Goal: Task Accomplishment & Management: Complete application form

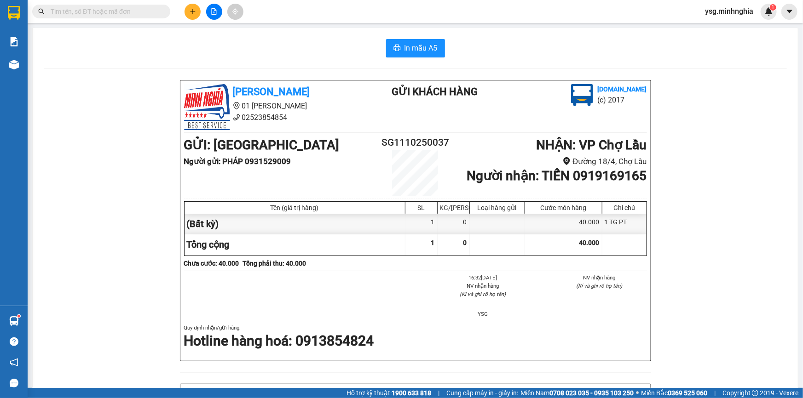
click at [191, 17] on button at bounding box center [192, 12] width 16 height 16
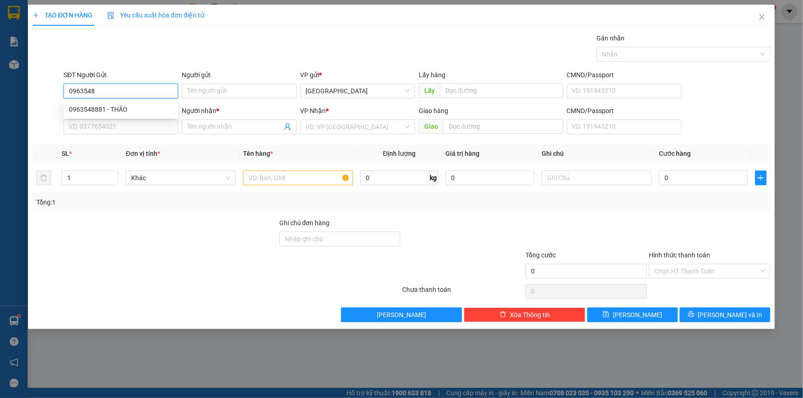
click at [116, 105] on div "0963548881 - THẢO" at bounding box center [120, 109] width 103 height 10
type input "0963548881"
type input "THẢO"
type input "0907947009"
type input "HƯNG"
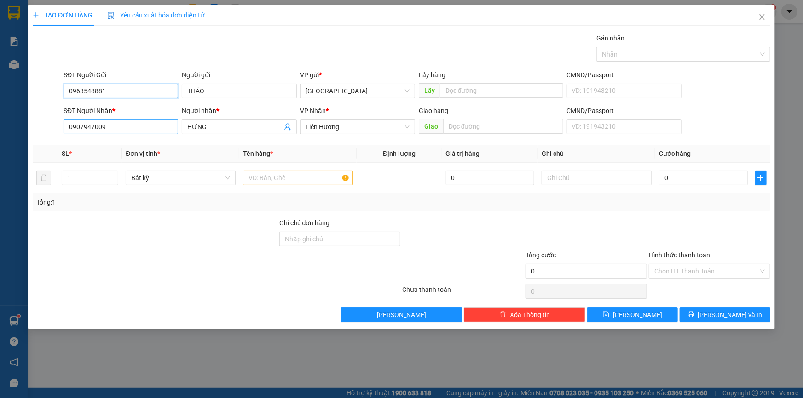
type input "0963548881"
drag, startPoint x: 134, startPoint y: 121, endPoint x: 54, endPoint y: 127, distance: 80.8
click at [54, 127] on div "SĐT Người Nhận * 0907947009 Người nhận * HƯNG VP Nhận * Liên Hương Giao hàng Gi…" at bounding box center [401, 122] width 739 height 32
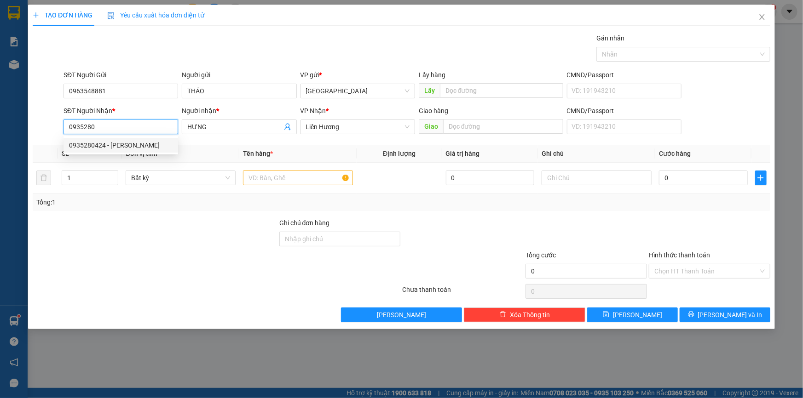
click at [103, 144] on div "0935280424 - [PERSON_NAME]" at bounding box center [120, 145] width 103 height 10
type input "0935280424"
type input "[PERSON_NAME]"
type input "0935280424"
click at [272, 173] on input "text" at bounding box center [298, 178] width 110 height 15
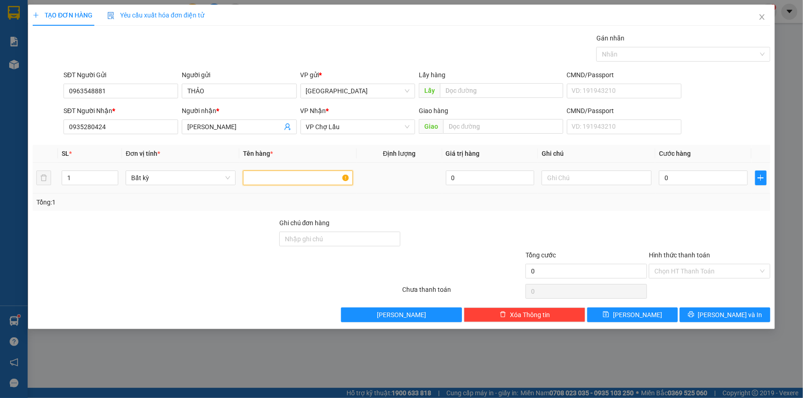
type input "b"
drag, startPoint x: 97, startPoint y: 177, endPoint x: 19, endPoint y: 196, distance: 80.5
click at [19, 196] on div "TẠO ĐƠN HÀNG Yêu cầu xuất hóa đơn điện tử Transit Pickup Surcharge Ids Transit …" at bounding box center [401, 199] width 803 height 398
click at [325, 124] on span "VP Chợ Lầu" at bounding box center [357, 127] width 103 height 14
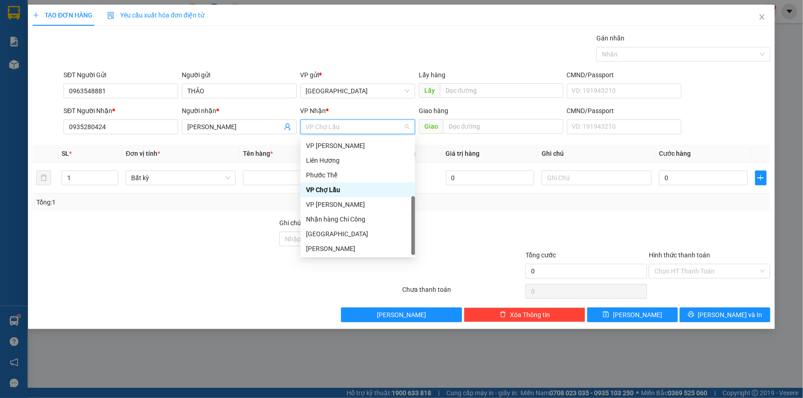
scroll to position [2, 0]
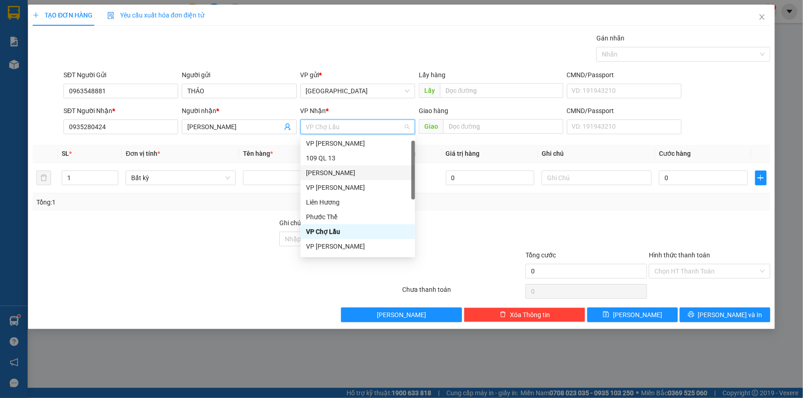
click at [340, 174] on div "[PERSON_NAME]" at bounding box center [357, 173] width 103 height 10
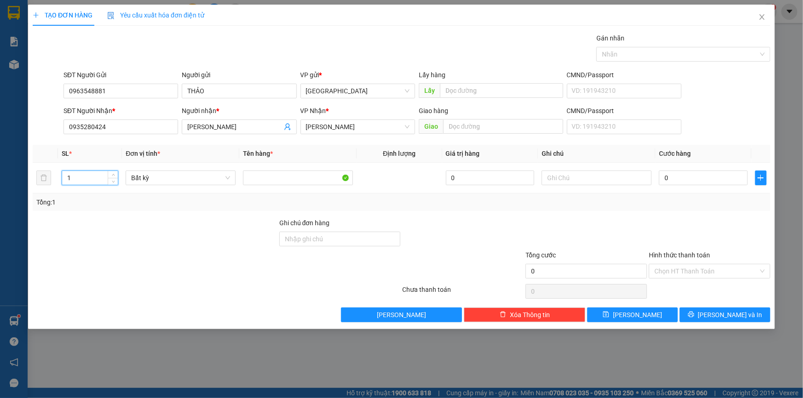
drag, startPoint x: 71, startPoint y: 175, endPoint x: 0, endPoint y: 164, distance: 71.6
click at [0, 164] on div "TẠO ĐƠN HÀNG Yêu cầu xuất hóa đơn điện tử Transit Pickup Surcharge Ids Transit …" at bounding box center [401, 199] width 803 height 398
type input "5"
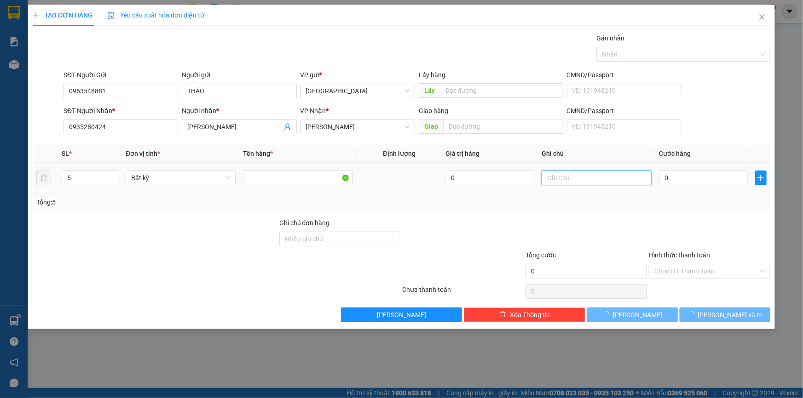
click at [577, 180] on input "text" at bounding box center [596, 178] width 110 height 15
paste input "ÓA"
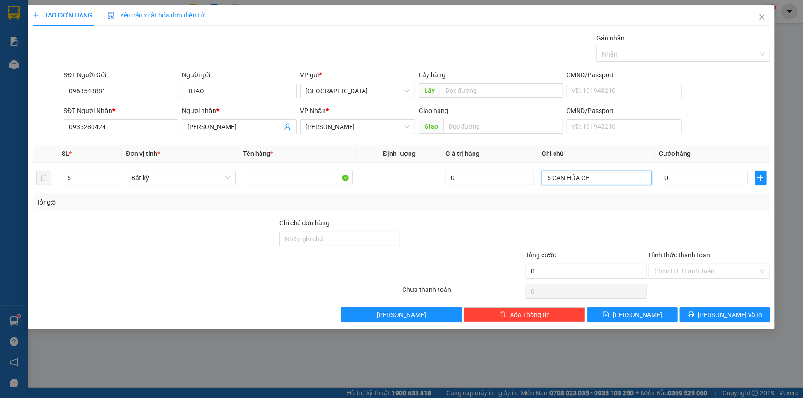
paste input "Â"
paste input "ẤT"
type input "5 CAN HÓA CHẤT"
click at [682, 180] on input "0" at bounding box center [703, 178] width 89 height 15
type input "2"
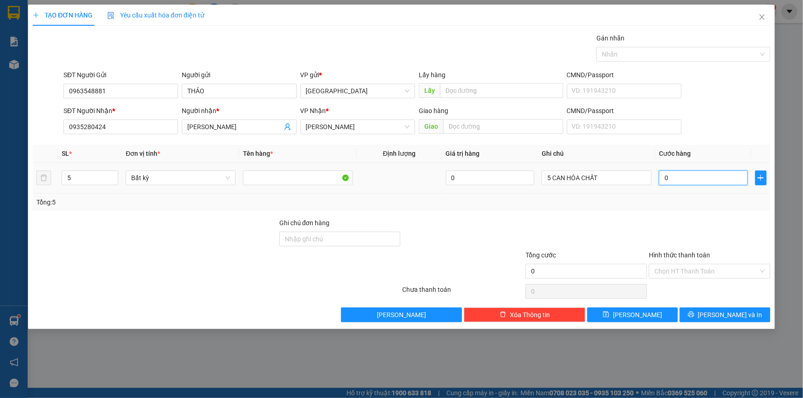
type input "2"
type input "20"
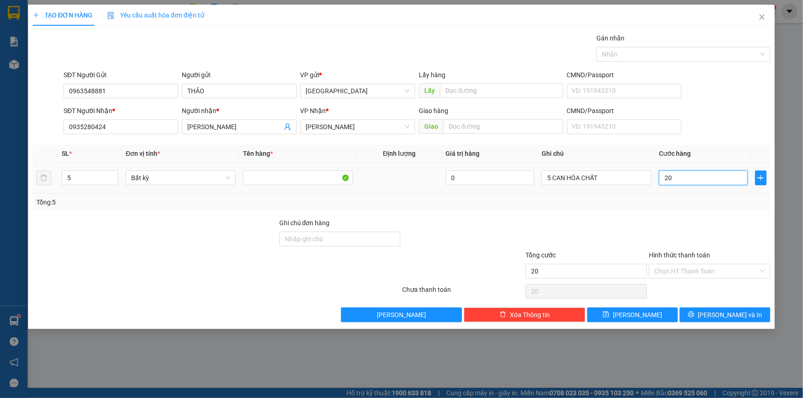
type input "200"
type input "200.000"
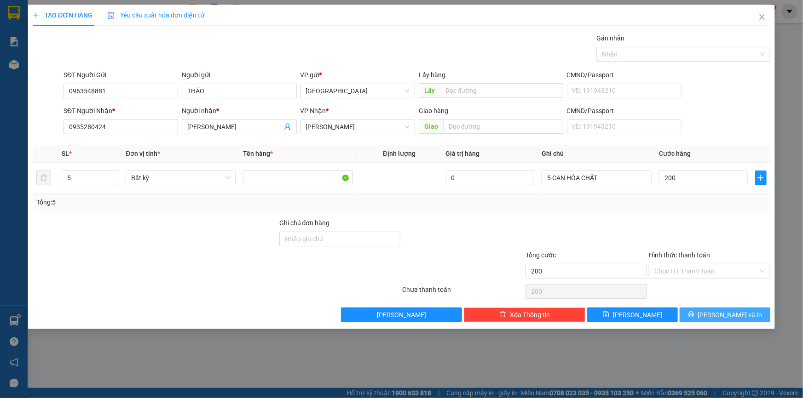
type input "200.000"
click at [718, 312] on span "[PERSON_NAME] và In" at bounding box center [730, 315] width 64 height 10
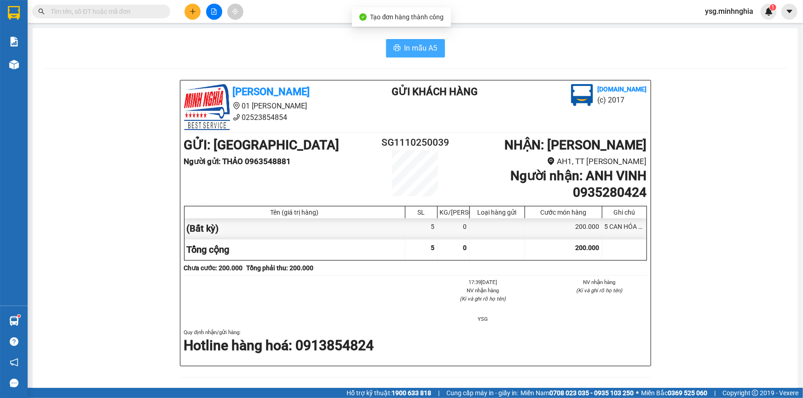
click at [395, 42] on button "In mẫu A5" at bounding box center [415, 48] width 59 height 18
click at [193, 12] on icon "plus" at bounding box center [192, 11] width 0 height 5
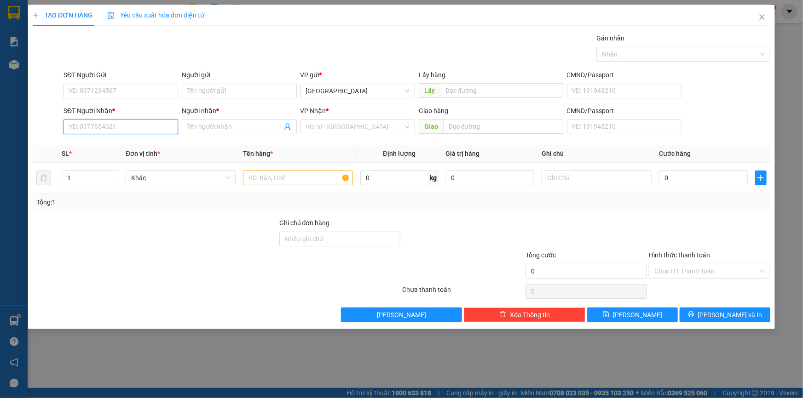
click at [134, 129] on input "SĐT Người Nhận *" at bounding box center [120, 127] width 115 height 15
click at [127, 146] on div "0335656631 - [PERSON_NAME]" at bounding box center [120, 145] width 103 height 10
type input "0335656631"
type input "[PERSON_NAME]"
type input "0335656631"
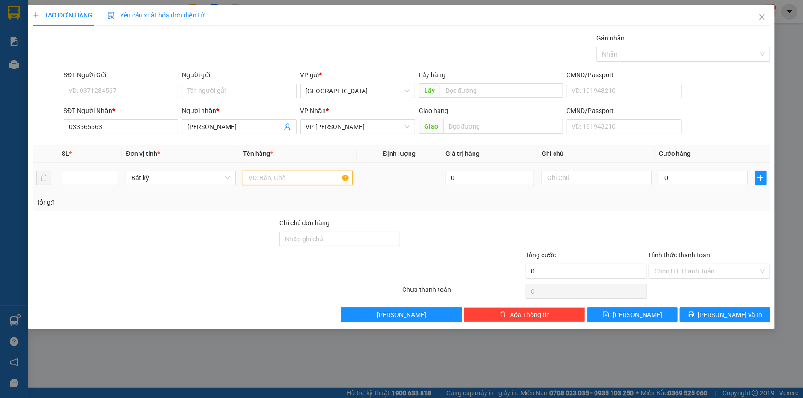
click at [309, 179] on input "text" at bounding box center [298, 178] width 110 height 15
paste input "IỆ"
paste input "Â"
paste input "ẤY"
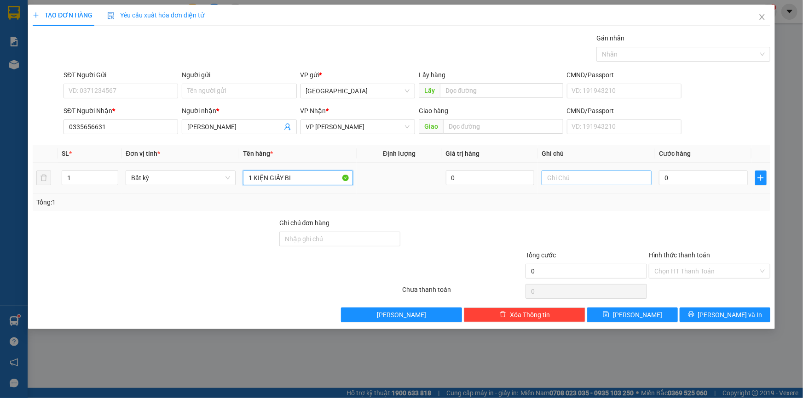
paste input "Ê"
paste input "ỂN"
type input "1 KIỆN GIẤY BIỂN QC"
drag, startPoint x: 327, startPoint y: 174, endPoint x: 194, endPoint y: 176, distance: 132.5
click at [190, 177] on tr "1 Bất kỳ 1 KIỆN GIẤY BIỂN QC 0 0" at bounding box center [401, 178] width 737 height 31
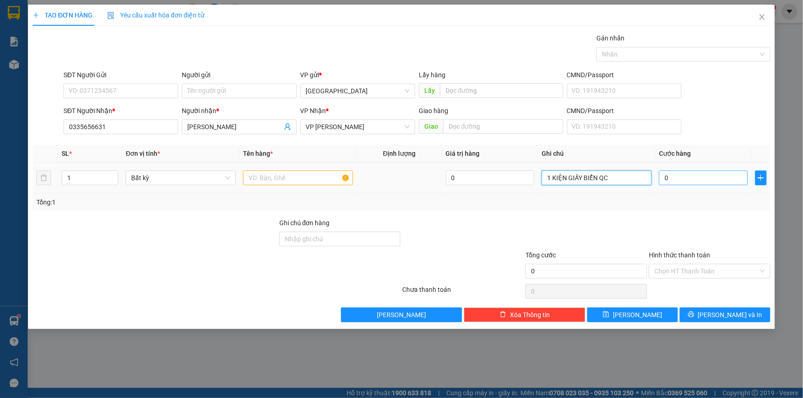
type input "1 KIỆN GIẤY BIỂN QC"
click at [705, 181] on input "0" at bounding box center [703, 178] width 89 height 15
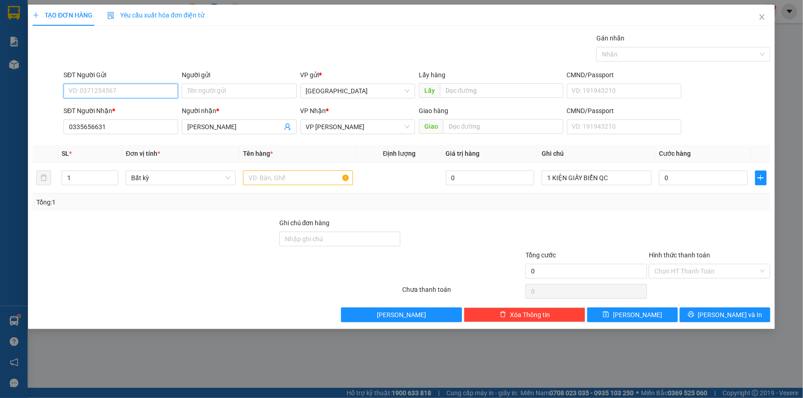
click at [133, 92] on input "SĐT Người Gửi" at bounding box center [120, 91] width 115 height 15
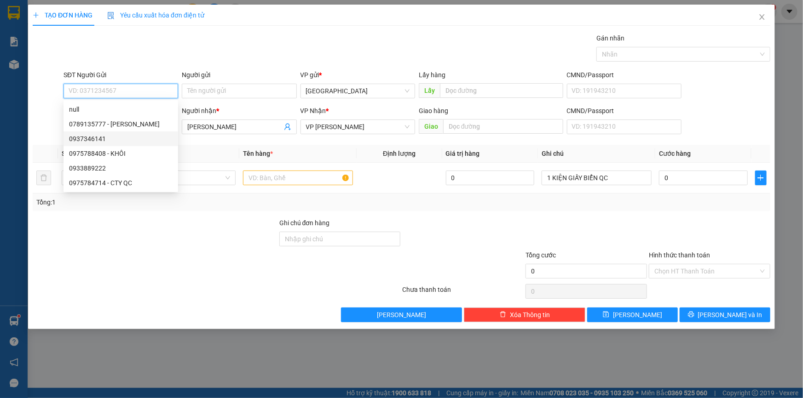
click at [97, 140] on div "0937346141" at bounding box center [120, 139] width 103 height 10
type input "0937346141"
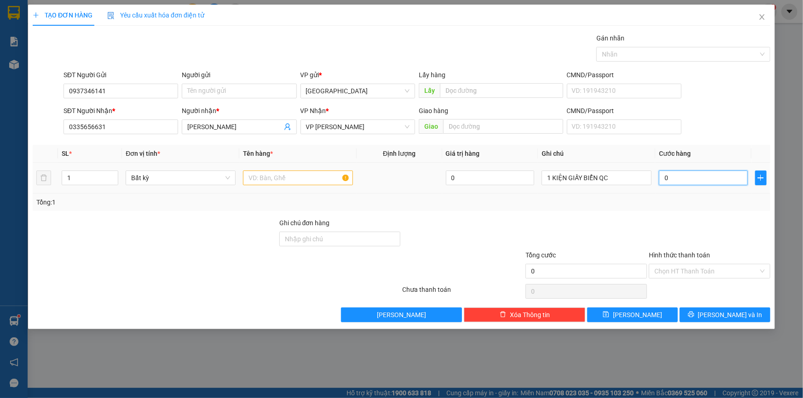
click at [704, 179] on input "0" at bounding box center [703, 178] width 89 height 15
drag, startPoint x: 95, startPoint y: 129, endPoint x: 0, endPoint y: 129, distance: 94.8
click at [0, 129] on div "TẠO ĐƠN HÀNG Yêu cầu xuất hóa đơn điện tử Transit Pickup Surcharge Ids Transit …" at bounding box center [401, 199] width 803 height 398
click at [330, 181] on input "text" at bounding box center [298, 178] width 110 height 15
click at [689, 175] on input "0" at bounding box center [703, 178] width 89 height 15
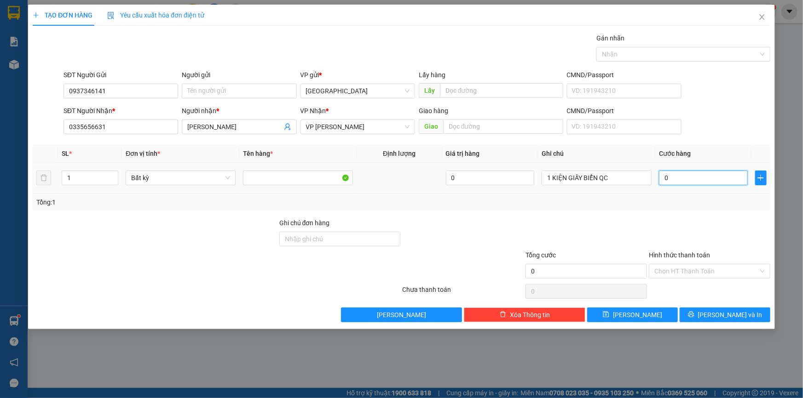
type input "5"
type input "50"
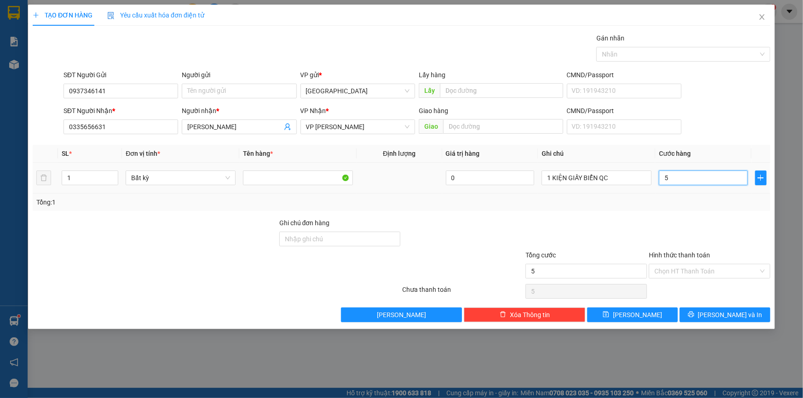
type input "50"
type input "50.000"
click at [752, 320] on button "[PERSON_NAME] và In" at bounding box center [724, 315] width 91 height 15
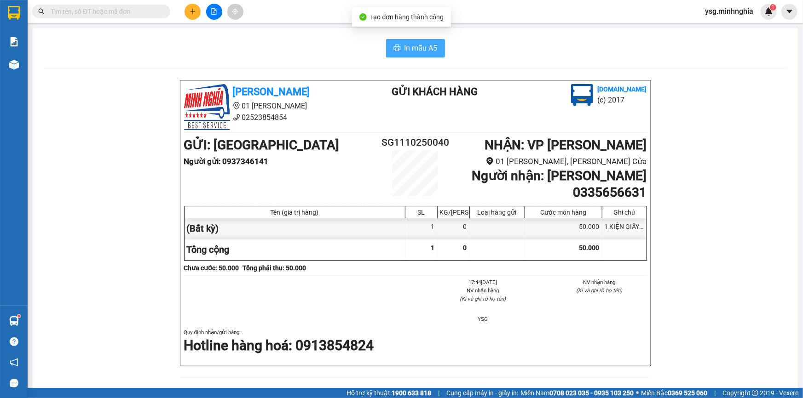
click at [398, 52] on button "In mẫu A5" at bounding box center [415, 48] width 59 height 18
click at [192, 11] on icon "plus" at bounding box center [192, 11] width 5 height 0
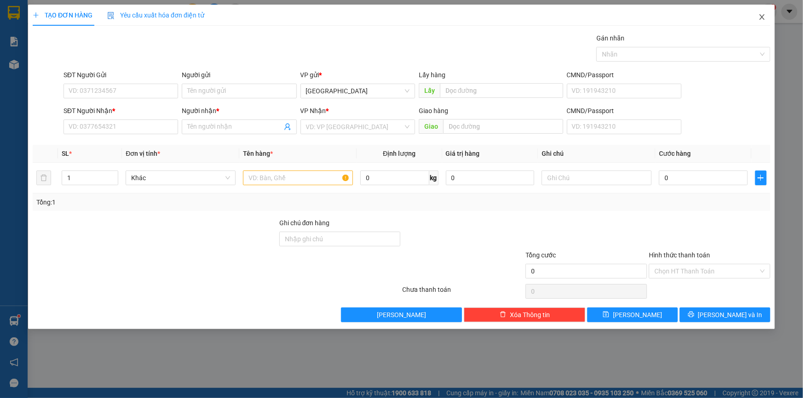
click at [764, 18] on icon "close" at bounding box center [761, 16] width 7 height 7
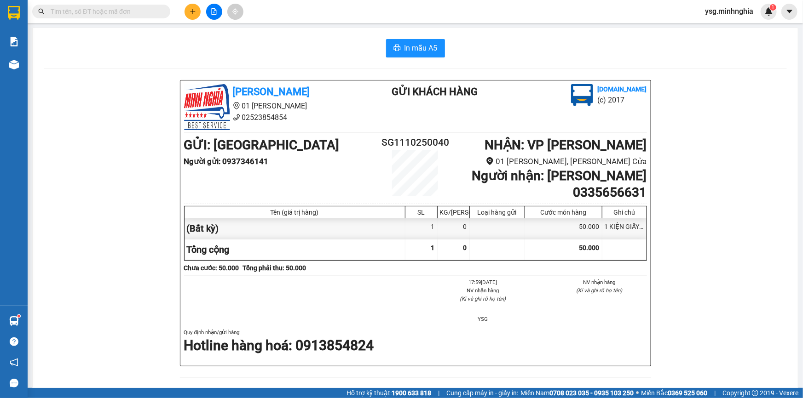
click at [159, 11] on input "text" at bounding box center [105, 11] width 109 height 10
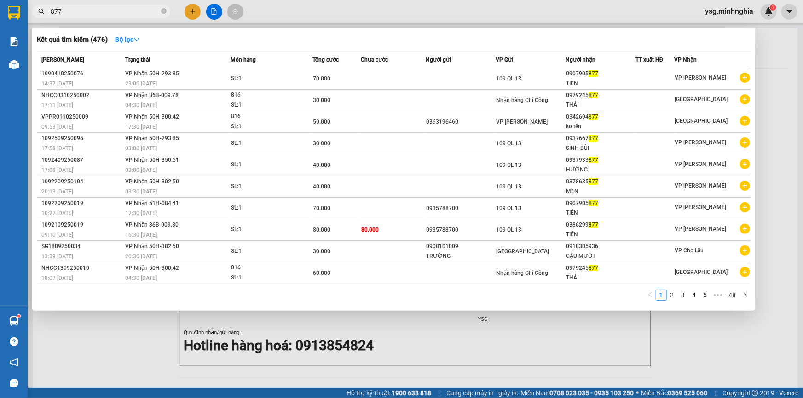
click at [49, 11] on span "877" at bounding box center [101, 12] width 138 height 14
click at [57, 9] on input "877" at bounding box center [105, 11] width 109 height 10
drag, startPoint x: 70, startPoint y: 9, endPoint x: 30, endPoint y: 23, distance: 42.5
click at [30, 20] on div "Kết quả tìm kiếm ( 476 ) Bộ lọc Mã ĐH Trạng thái Món hàng Tổng cước Chưa cước N…" at bounding box center [89, 12] width 179 height 16
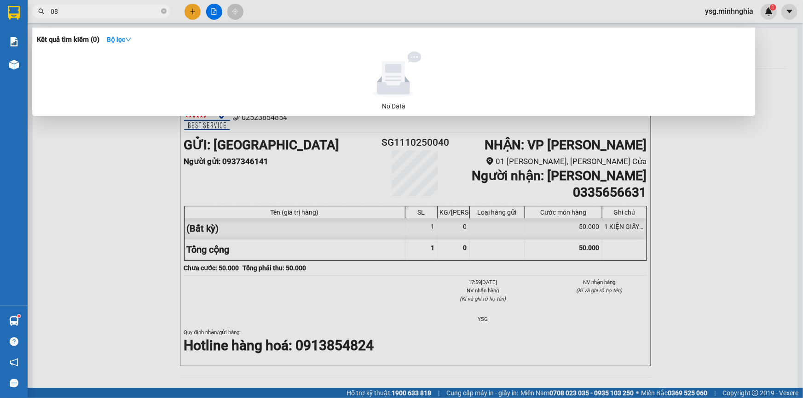
type input "0"
paste input "Ê"
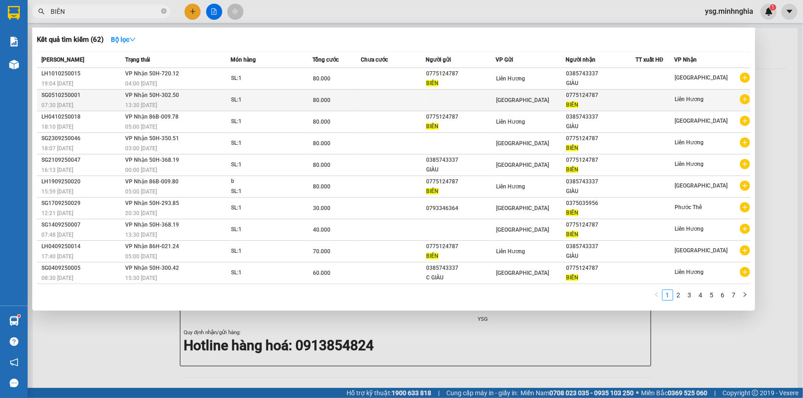
type input "BIÊN"
click at [410, 99] on td at bounding box center [393, 101] width 64 height 22
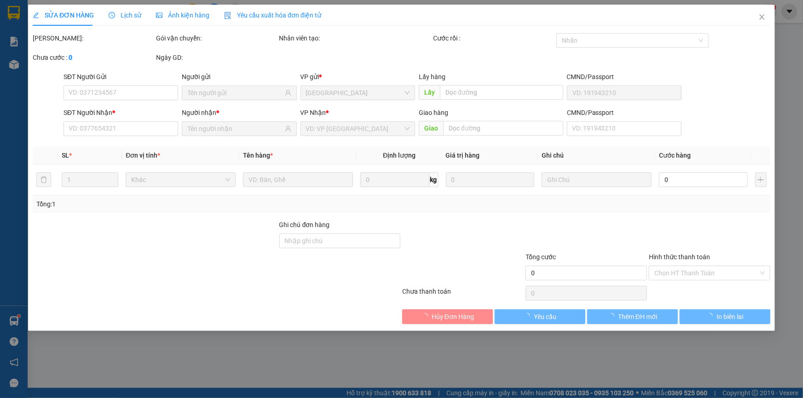
type input "0775124787"
type input "80.000"
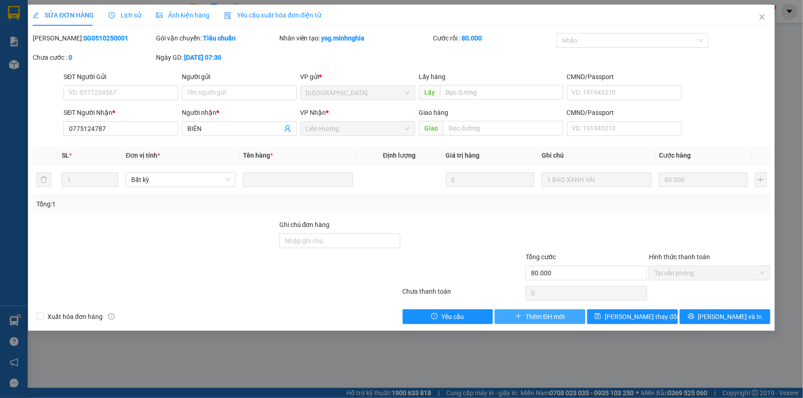
click at [560, 316] on span "Thêm ĐH mới" at bounding box center [544, 317] width 39 height 10
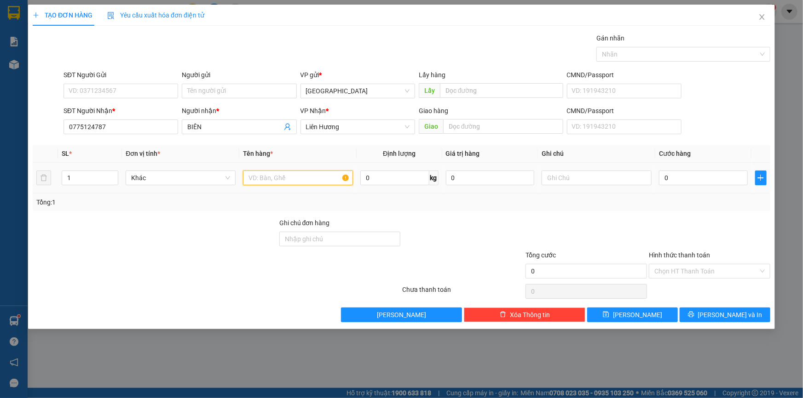
click at [315, 183] on input "text" at bounding box center [298, 178] width 110 height 15
click at [581, 178] on input "text" at bounding box center [596, 178] width 110 height 15
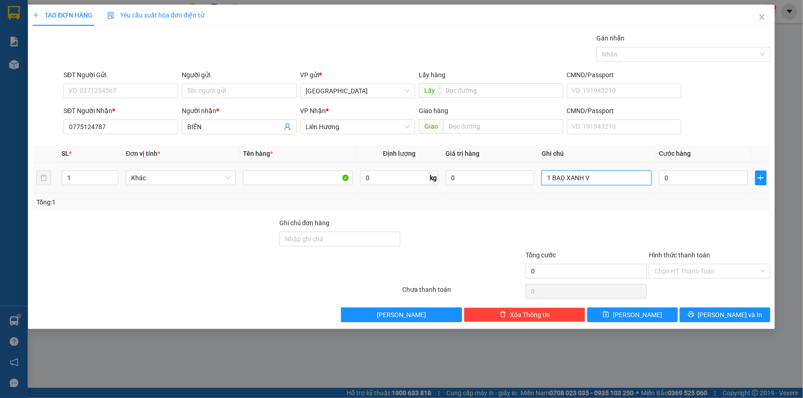
paste input "Ả"
type input "1 BAO XANH VẢI"
click at [692, 179] on input "0" at bounding box center [703, 178] width 89 height 15
type input "8"
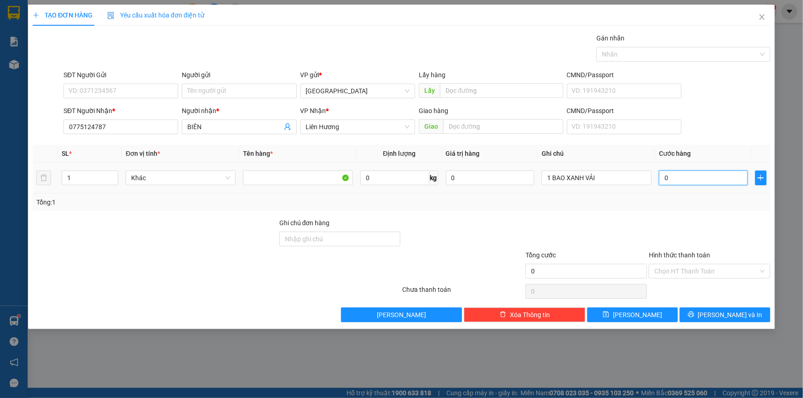
type input "8"
type input "80"
type input "80.000"
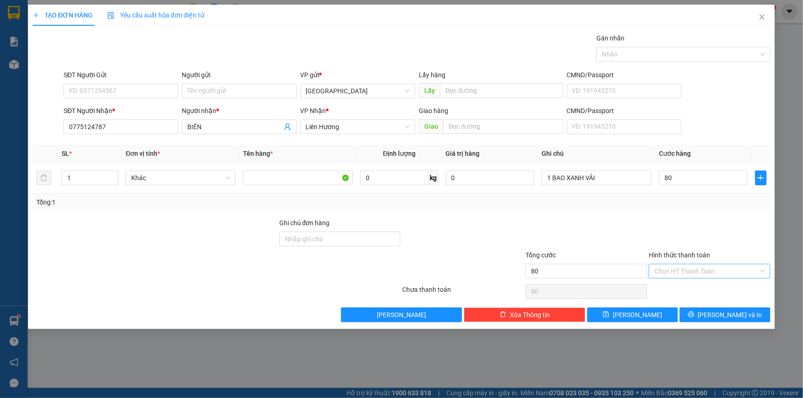
type input "80.000"
click at [687, 266] on input "Hình thức thanh toán" at bounding box center [706, 271] width 104 height 14
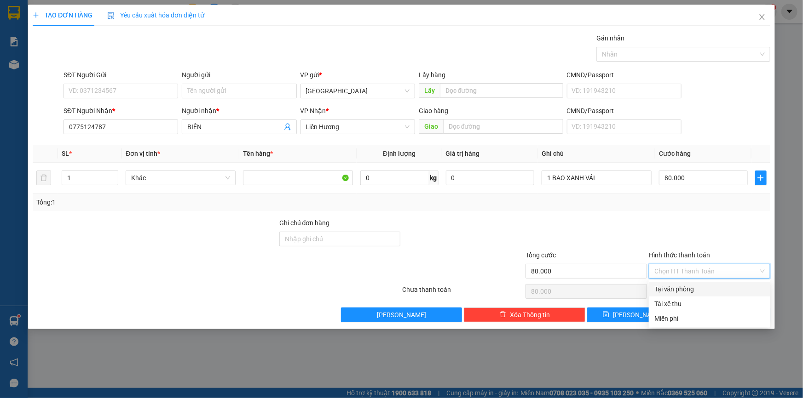
click at [693, 283] on div "Tại văn phòng" at bounding box center [709, 289] width 121 height 15
type input "0"
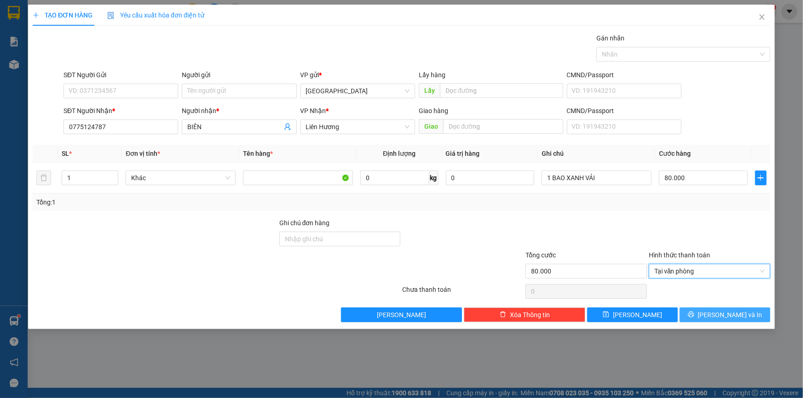
click at [740, 310] on span "[PERSON_NAME] và In" at bounding box center [730, 315] width 64 height 10
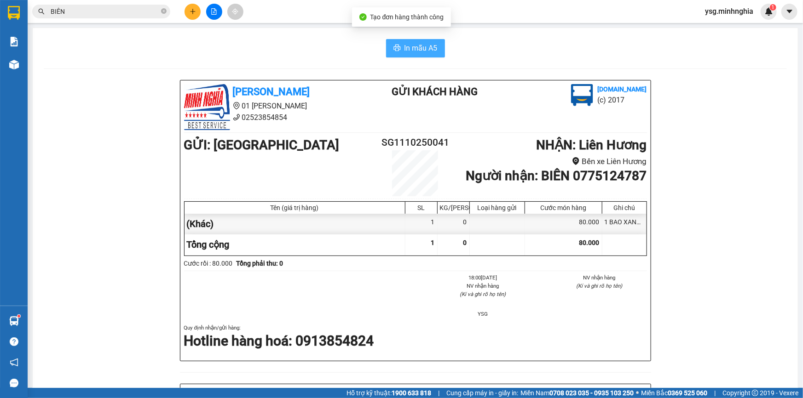
click at [419, 40] on button "In mẫu A5" at bounding box center [415, 48] width 59 height 18
click at [347, 183] on div "GỬI : [GEOGRAPHIC_DATA] SG1110250041 NHẬN : Liên Hương Bến xe Liên Hương Người …" at bounding box center [415, 165] width 463 height 61
click at [190, 10] on icon "plus" at bounding box center [193, 11] width 6 height 6
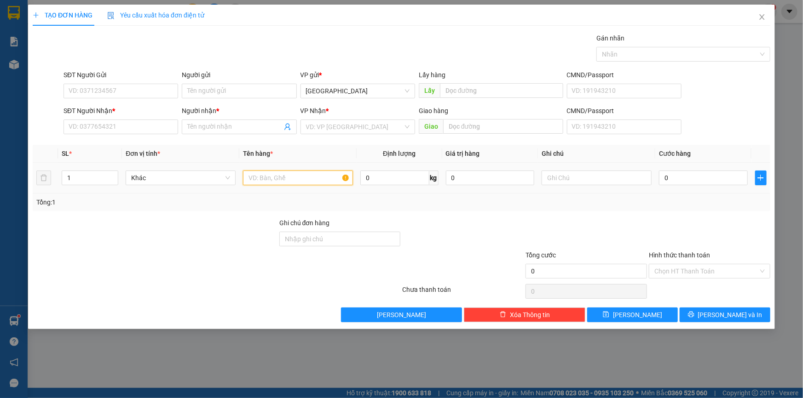
click at [275, 171] on input "text" at bounding box center [298, 178] width 110 height 15
drag, startPoint x: 278, startPoint y: 168, endPoint x: 762, endPoint y: 16, distance: 507.4
click at [762, 16] on icon "close" at bounding box center [761, 16] width 7 height 7
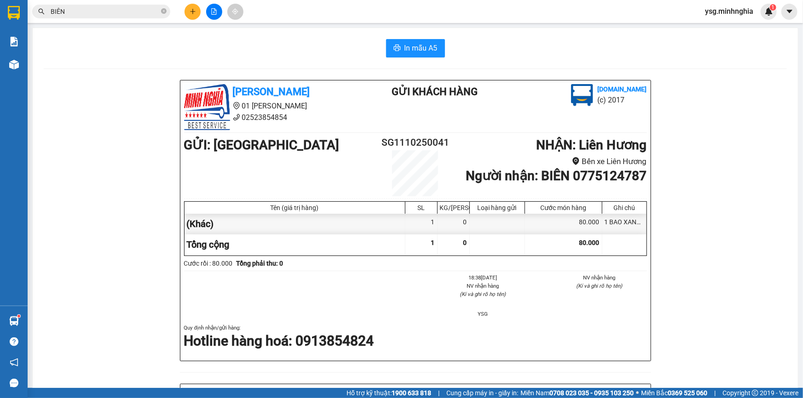
click at [213, 8] on icon "file-add" at bounding box center [214, 11] width 6 height 6
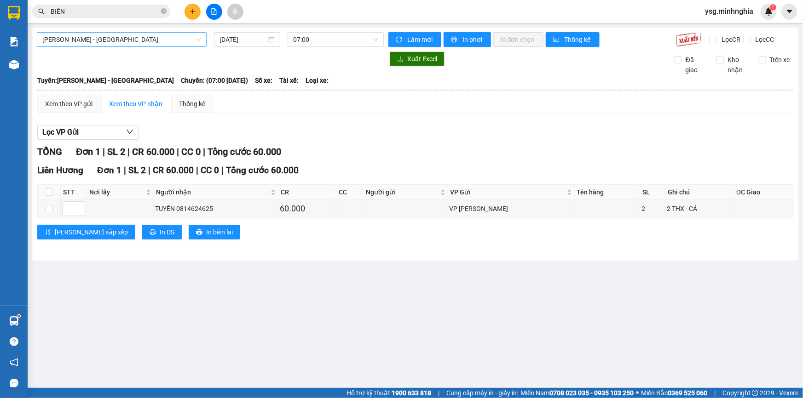
click at [149, 42] on span "[PERSON_NAME] - [GEOGRAPHIC_DATA]" at bounding box center [121, 40] width 159 height 14
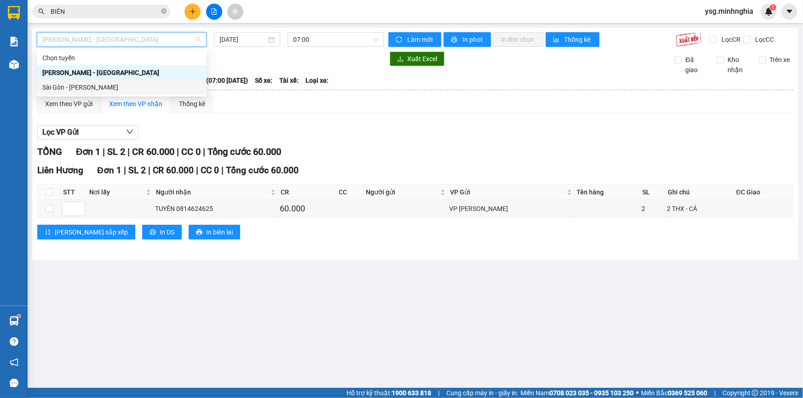
click at [96, 91] on div "Sài Gòn - [PERSON_NAME]" at bounding box center [121, 87] width 159 height 10
type input "[DATE]"
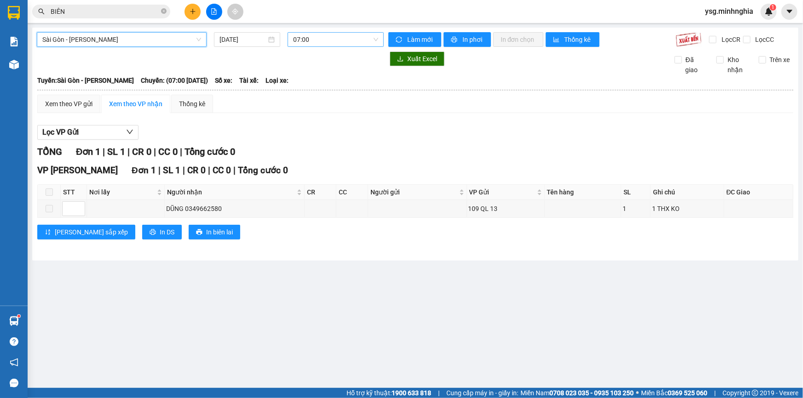
click at [308, 33] on span "07:00" at bounding box center [335, 40] width 85 height 14
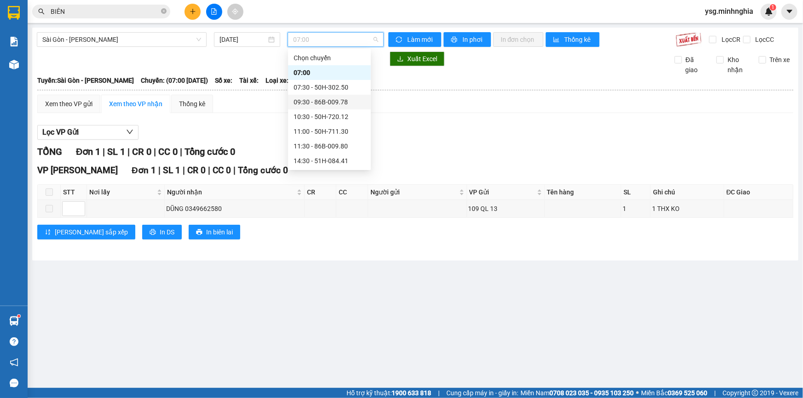
drag, startPoint x: 372, startPoint y: 98, endPoint x: 368, endPoint y: 129, distance: 31.2
click at [368, 129] on div "Chọn chuyến 07:00 07:30 - 50H-302.50 09:30 - 86B-009.78 10:30 - 50H-720.12 11:0…" at bounding box center [329, 110] width 83 height 118
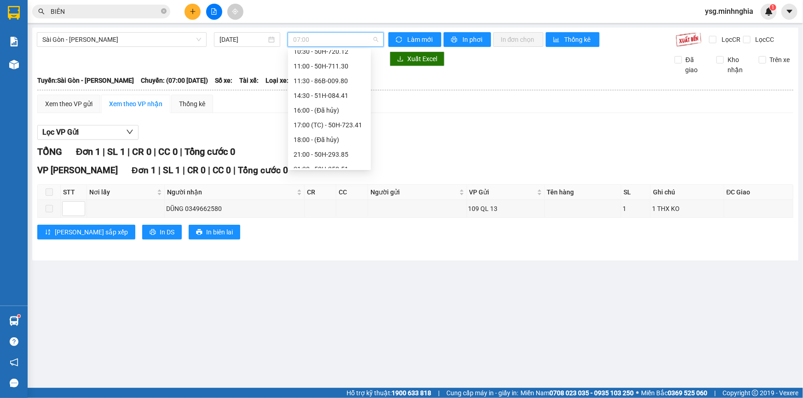
scroll to position [70, 0]
click at [332, 148] on div "21:00 - 50H-293.85" at bounding box center [329, 149] width 72 height 10
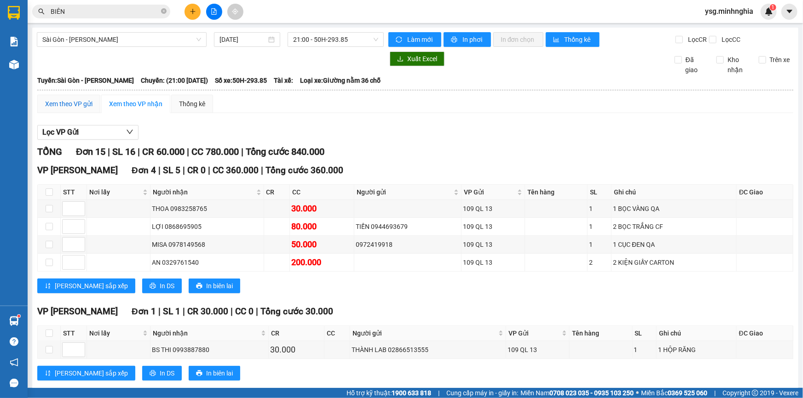
click at [78, 103] on div "Xem theo VP gửi" at bounding box center [68, 104] width 47 height 10
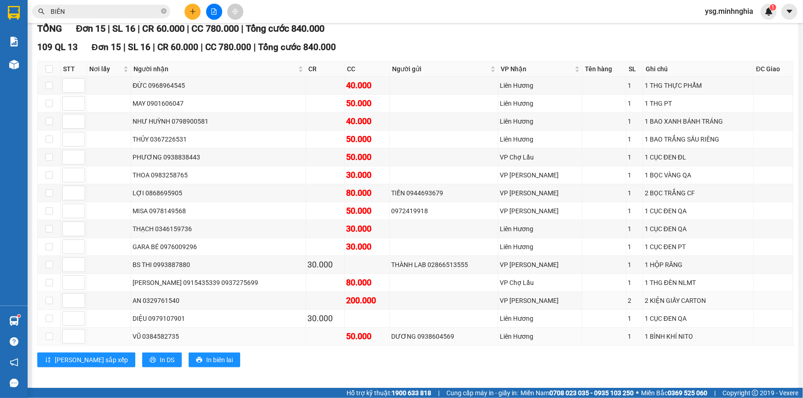
scroll to position [126, 0]
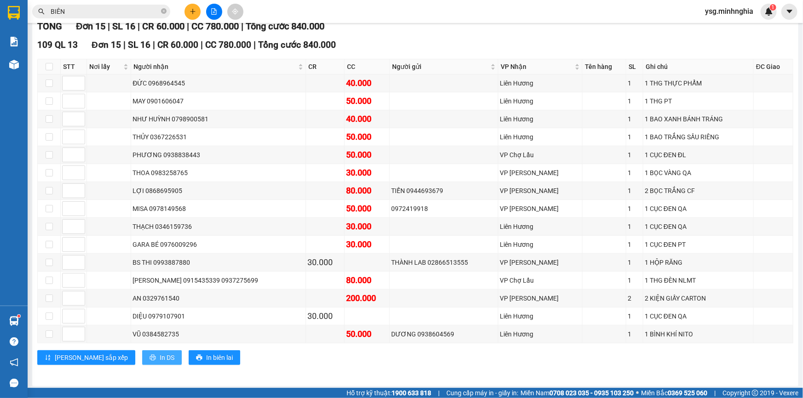
click at [149, 359] on span "printer" at bounding box center [152, 358] width 6 height 7
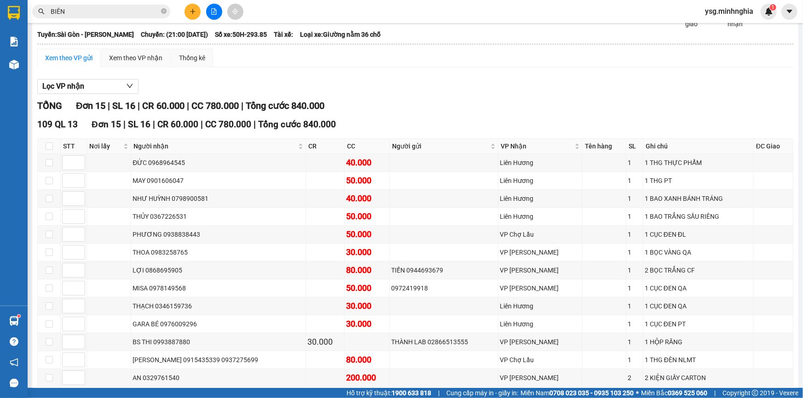
scroll to position [0, 0]
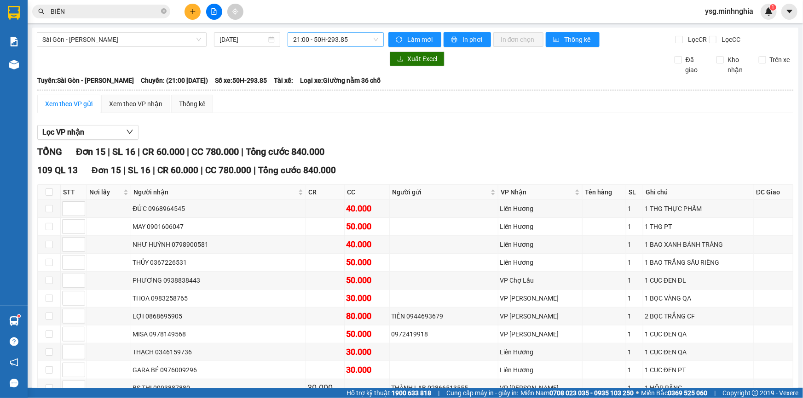
click at [331, 40] on span "21:00 - 50H-293.85" at bounding box center [335, 40] width 85 height 14
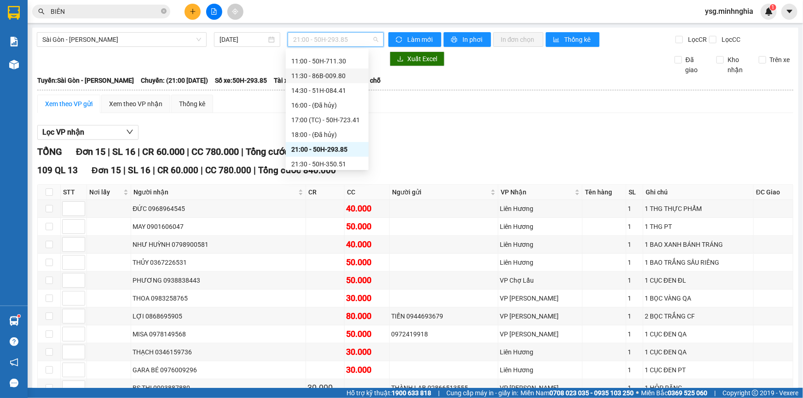
click at [324, 72] on div "11:30 - 86B-009.80" at bounding box center [327, 76] width 72 height 10
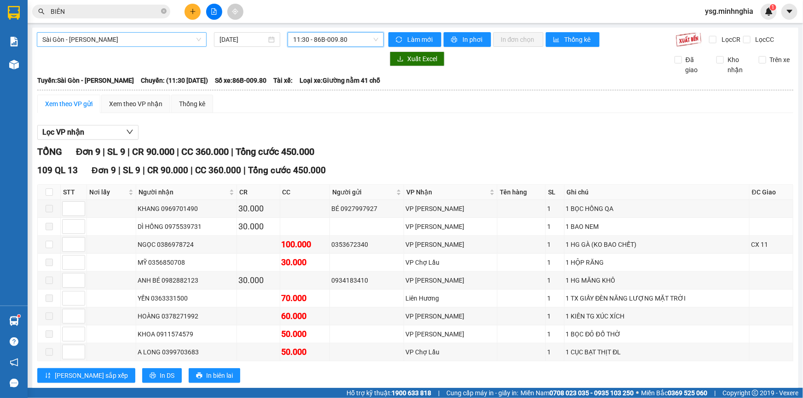
click at [157, 41] on span "Sài Gòn - [PERSON_NAME]" at bounding box center [121, 40] width 159 height 14
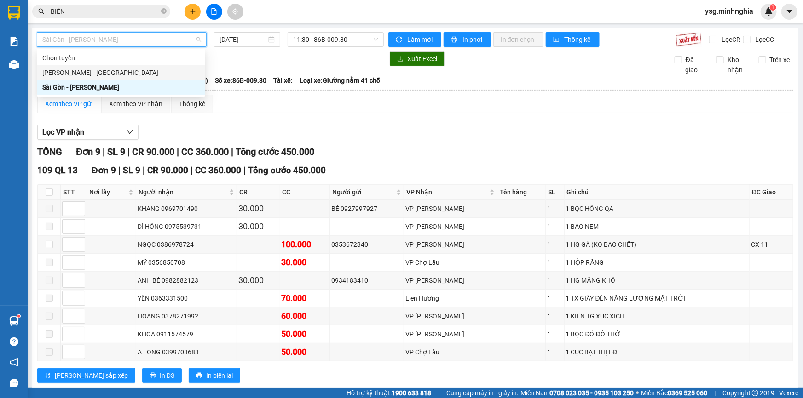
click at [98, 76] on div "[PERSON_NAME] - [GEOGRAPHIC_DATA]" at bounding box center [120, 73] width 157 height 10
type input "[DATE]"
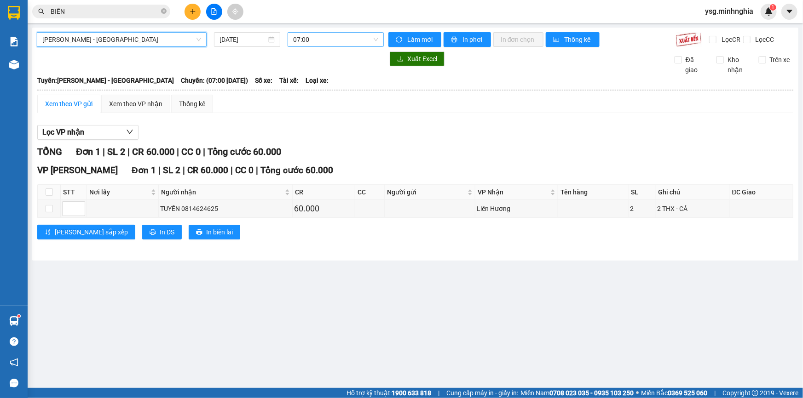
click at [296, 33] on span "07:00" at bounding box center [335, 40] width 85 height 14
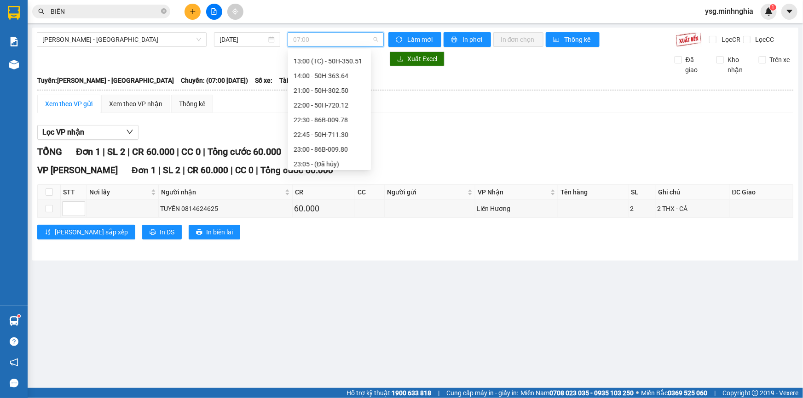
scroll to position [14, 0]
click at [340, 104] on div "11:30 - 50H-293.85" at bounding box center [329, 103] width 72 height 10
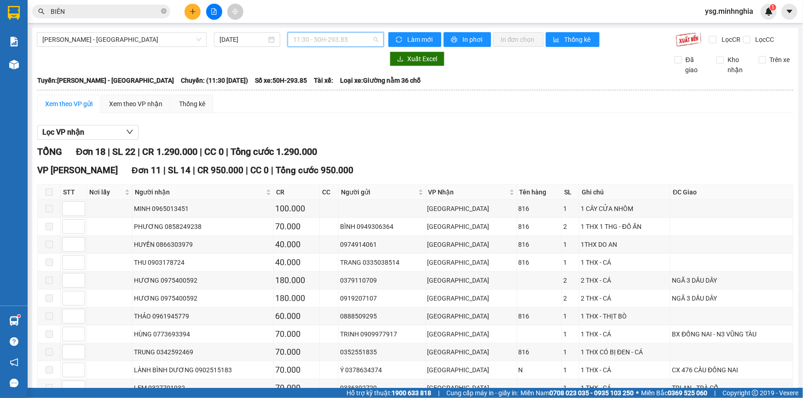
click at [314, 43] on span "11:30 - 50H-293.85" at bounding box center [335, 40] width 85 height 14
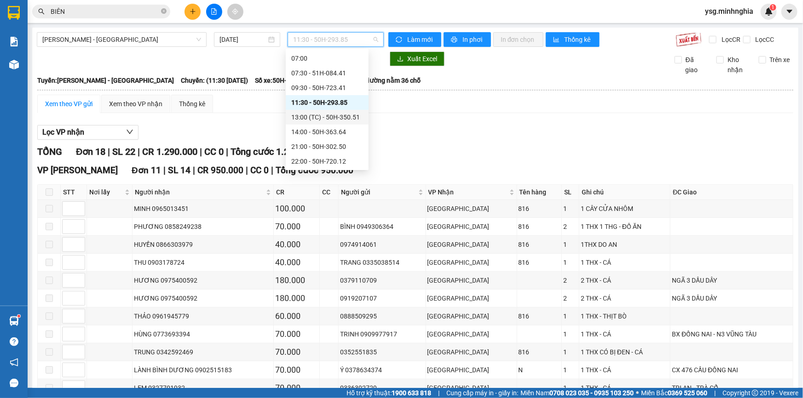
click at [303, 120] on div "13:00 (TC) - 50H-350.51" at bounding box center [327, 117] width 72 height 10
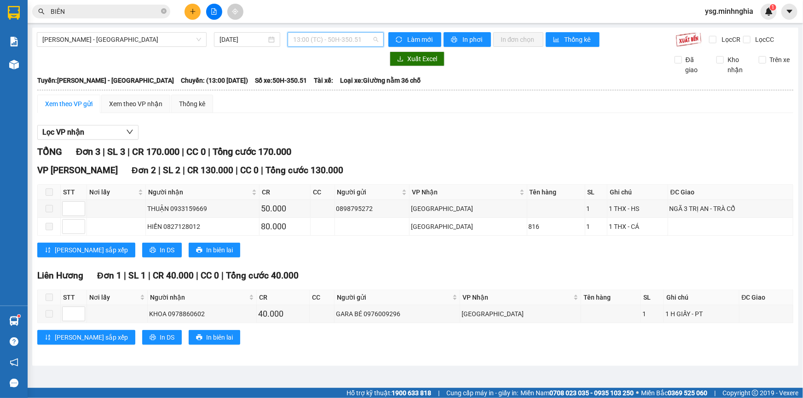
click at [310, 38] on span "13:00 (TC) - 50H-350.51" at bounding box center [335, 40] width 85 height 14
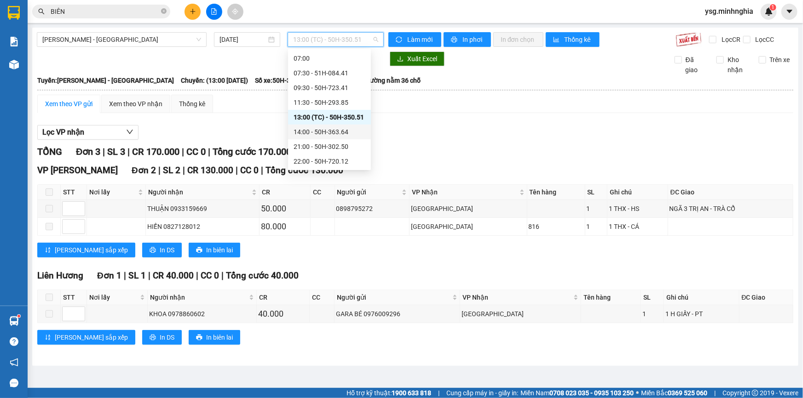
click at [309, 132] on div "14:00 - 50H-363.64" at bounding box center [329, 132] width 72 height 10
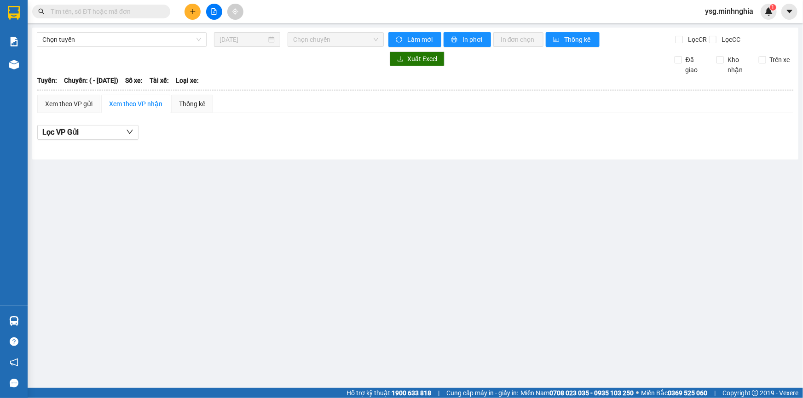
click at [87, 10] on input "text" at bounding box center [105, 11] width 109 height 10
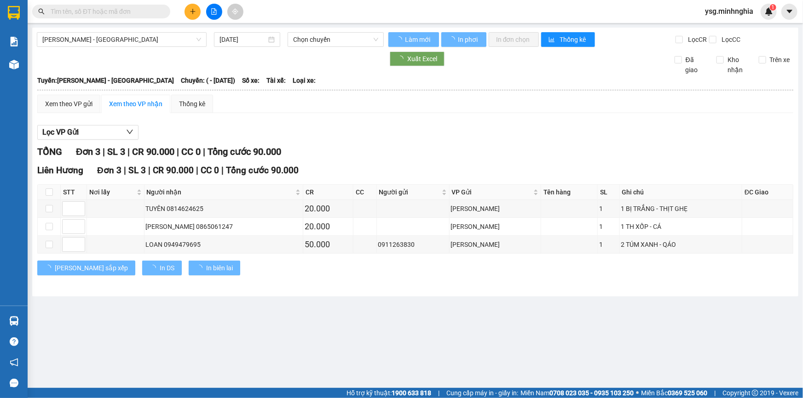
type input "05/03/2025"
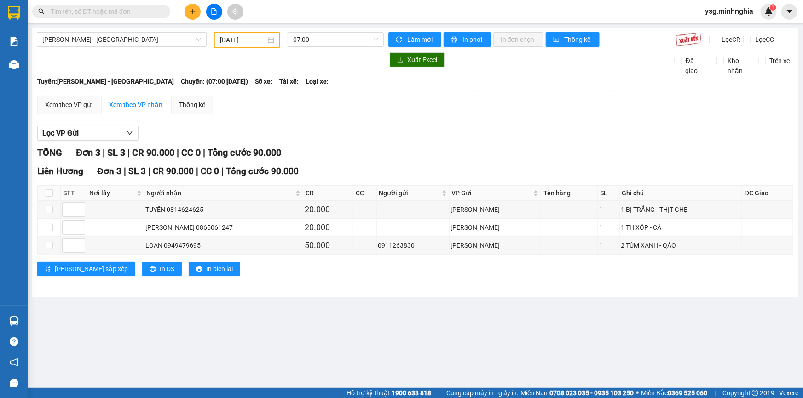
paste input "0335656631"
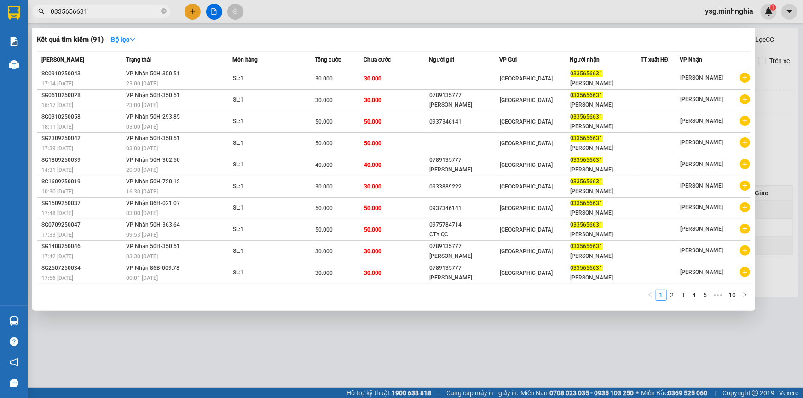
type input "0335656631"
click at [215, 5] on div at bounding box center [401, 199] width 803 height 398
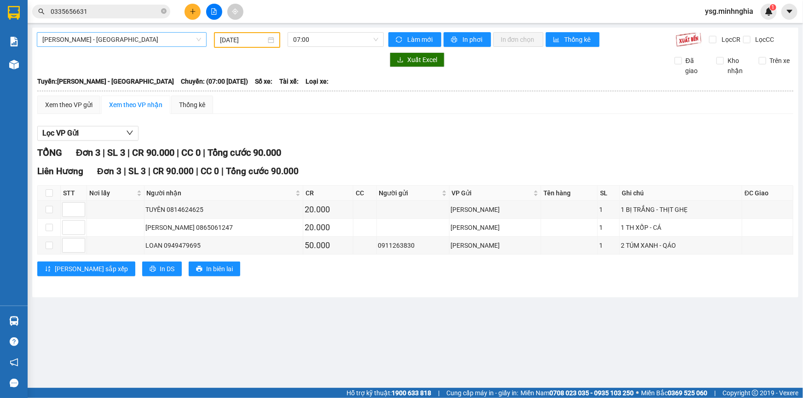
click at [166, 33] on span "[PERSON_NAME] - [GEOGRAPHIC_DATA]" at bounding box center [121, 40] width 159 height 14
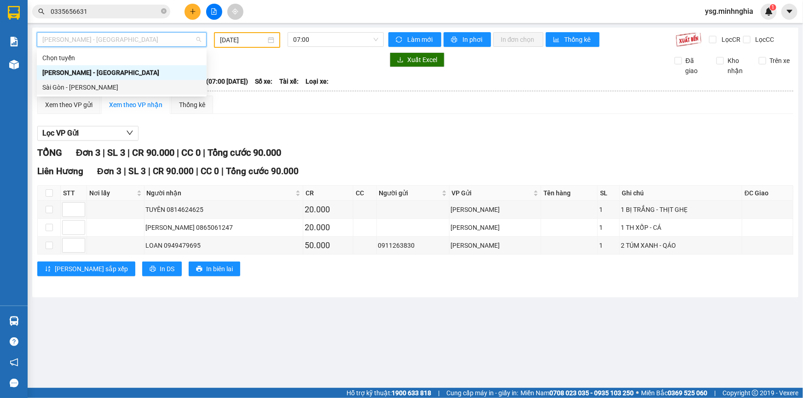
click at [109, 86] on div "Sài Gòn - [PERSON_NAME]" at bounding box center [121, 87] width 159 height 10
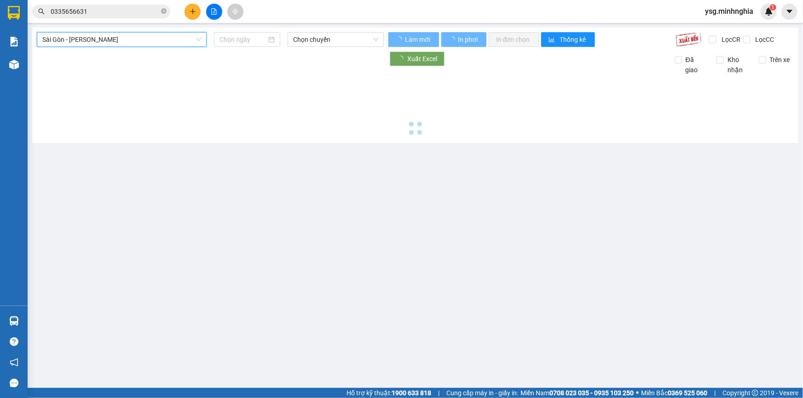
type input "[DATE]"
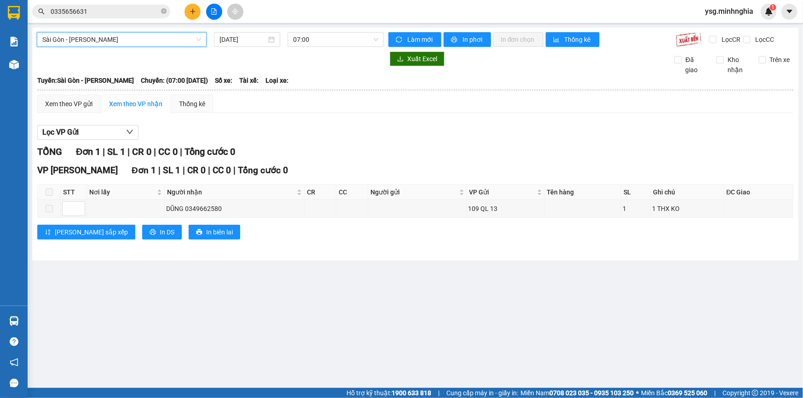
click at [173, 50] on div "Sài Gòn - Phan Rí Sài Gòn - Phan Rí 11/10/2025 07:00 Làm mới In phơi In đơn chọ…" at bounding box center [415, 144] width 766 height 233
click at [172, 39] on span "Sài Gòn - [PERSON_NAME]" at bounding box center [121, 40] width 159 height 14
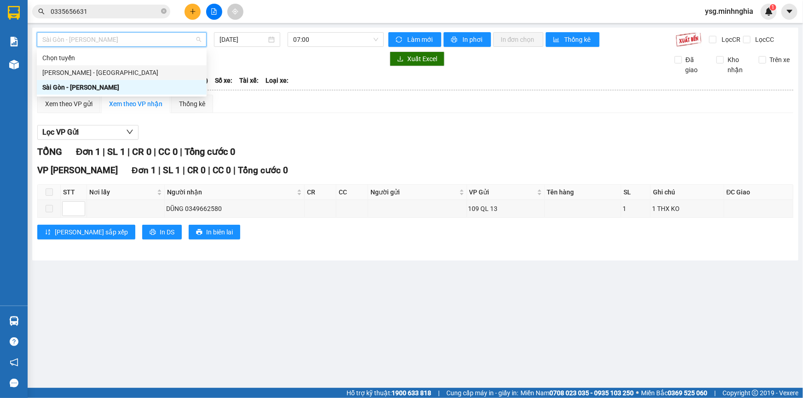
click at [140, 70] on div "[PERSON_NAME] - [GEOGRAPHIC_DATA]" at bounding box center [121, 73] width 159 height 10
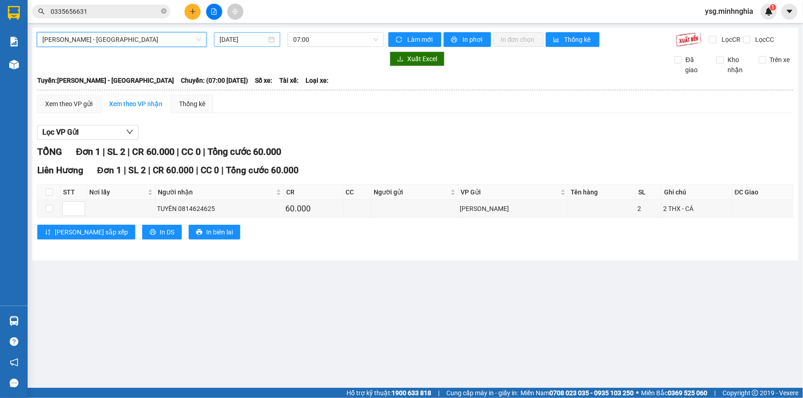
click at [229, 38] on input "[DATE]" at bounding box center [242, 39] width 47 height 10
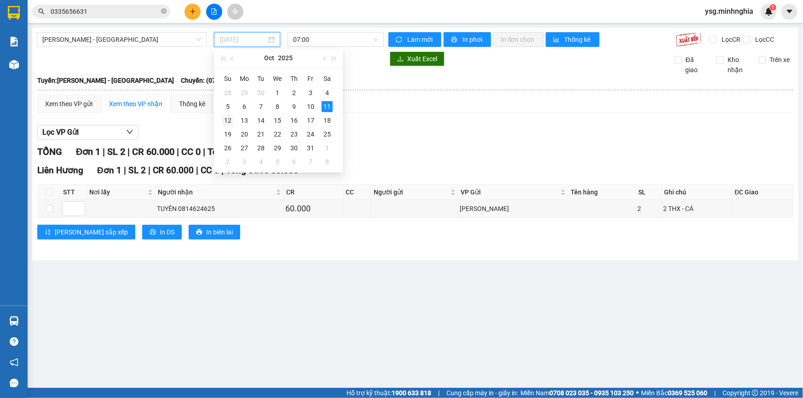
click at [222, 121] on div "12" at bounding box center [227, 120] width 11 height 11
type input "12/10/2025"
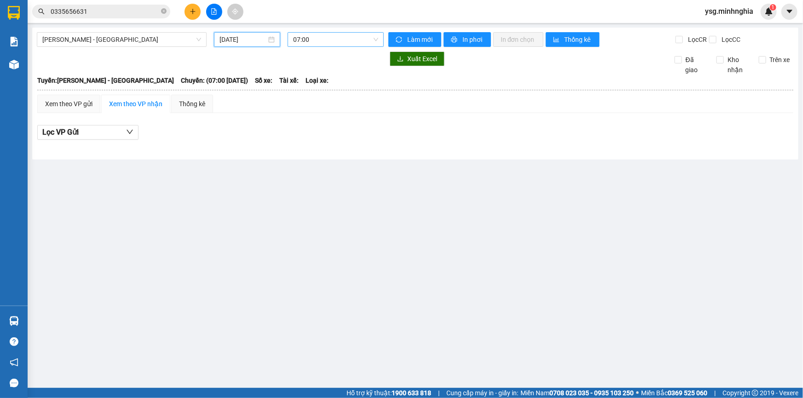
click at [334, 35] on span "07:00" at bounding box center [335, 40] width 85 height 14
